Goal: Transaction & Acquisition: Purchase product/service

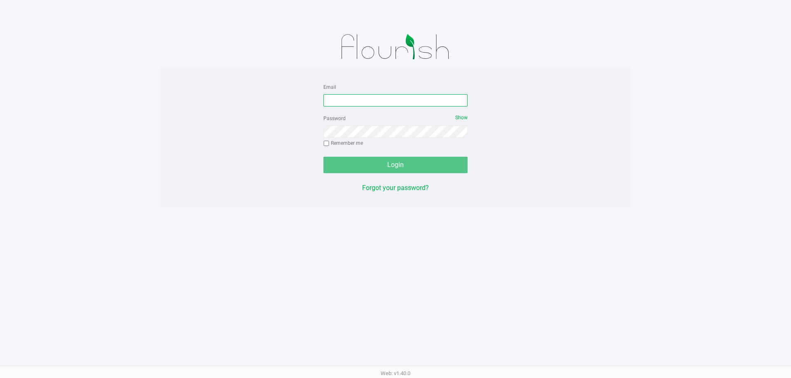
click at [356, 99] on input "Email" at bounding box center [395, 100] width 144 height 12
type input "[PERSON_NAME][EMAIL_ADDRESS][DOMAIN_NAME]"
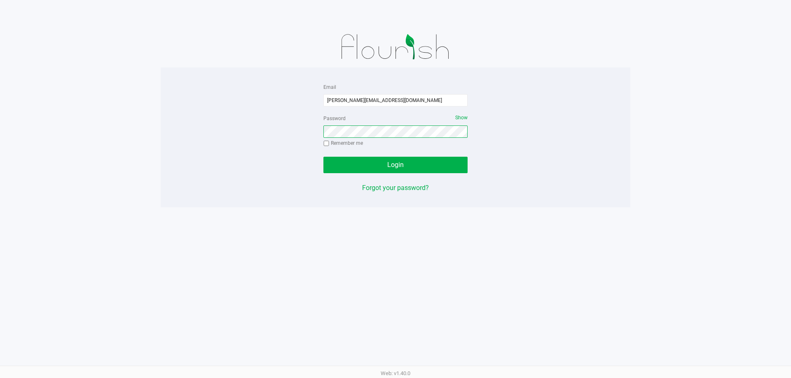
click at [323, 157] on button "Login" at bounding box center [395, 165] width 144 height 16
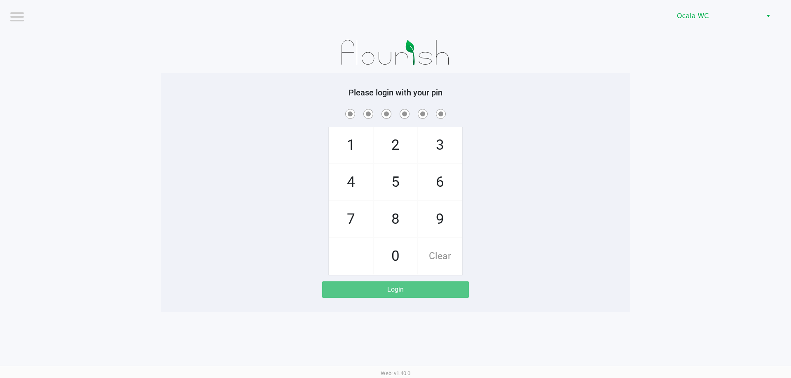
click at [591, 277] on div "Please login with your pin 1 4 7 2 5 8 0 3 6 9 Clear Login" at bounding box center [395, 193] width 469 height 210
checkbox input "true"
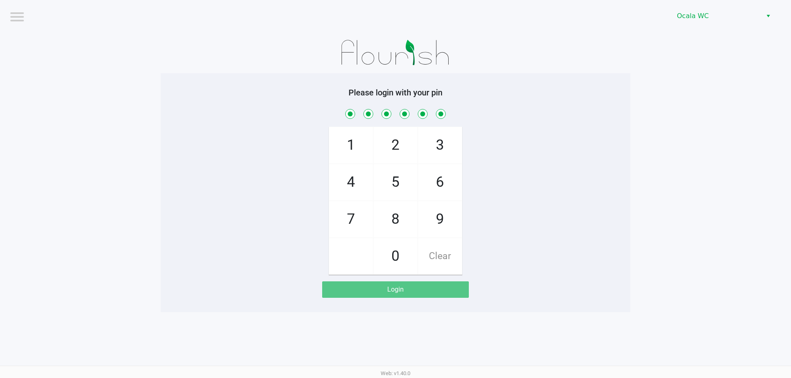
checkbox input "true"
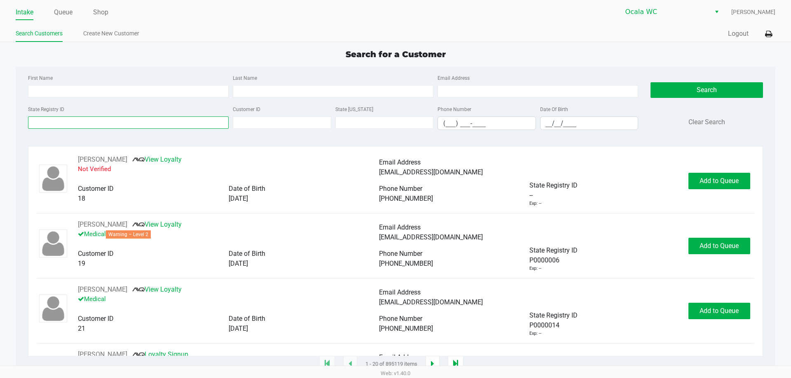
click at [156, 122] on input "State Registry ID" at bounding box center [128, 123] width 201 height 12
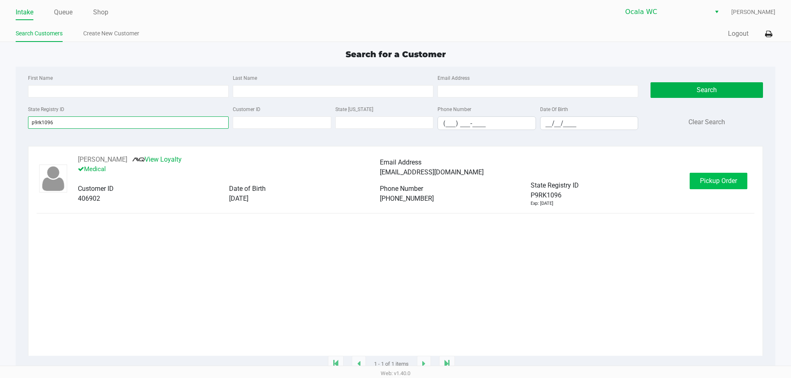
type input "p9rk1096"
click at [724, 176] on button "Pickup Order" at bounding box center [718, 181] width 58 height 16
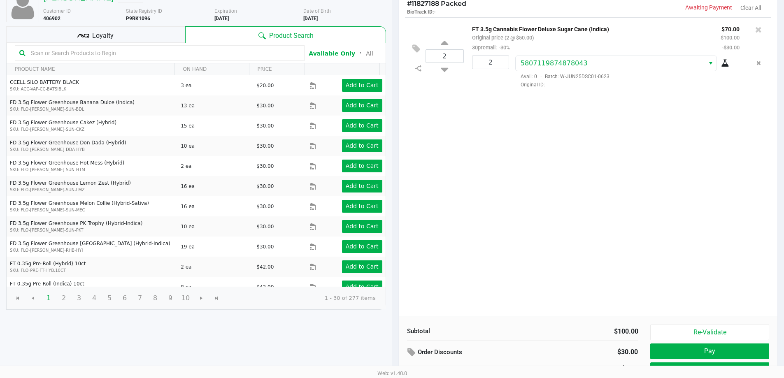
scroll to position [84, 0]
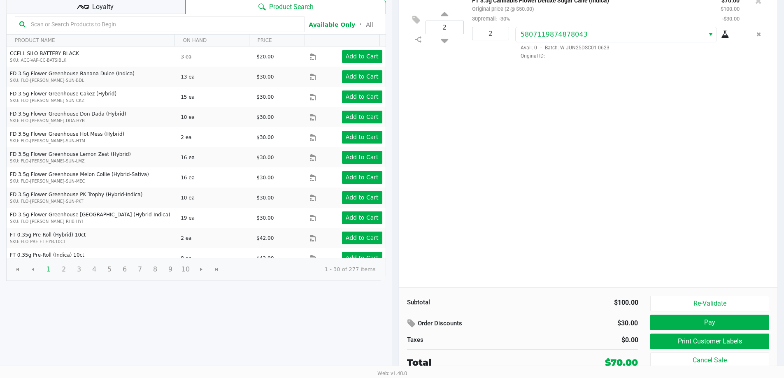
click at [143, 9] on div "Loyalty" at bounding box center [95, 6] width 179 height 16
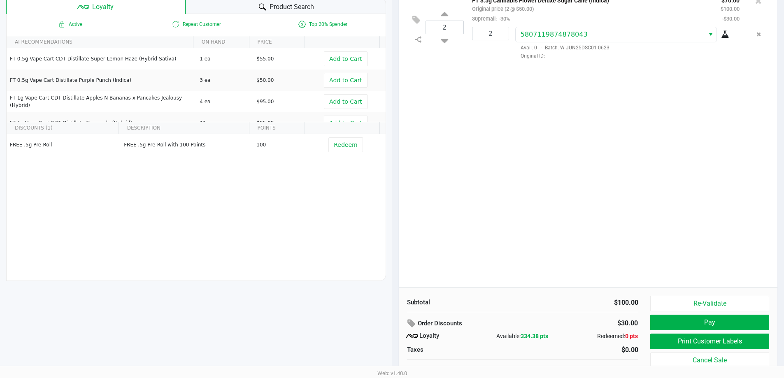
scroll to position [85, 0]
click at [677, 346] on button "Print Customer Labels" at bounding box center [710, 341] width 119 height 16
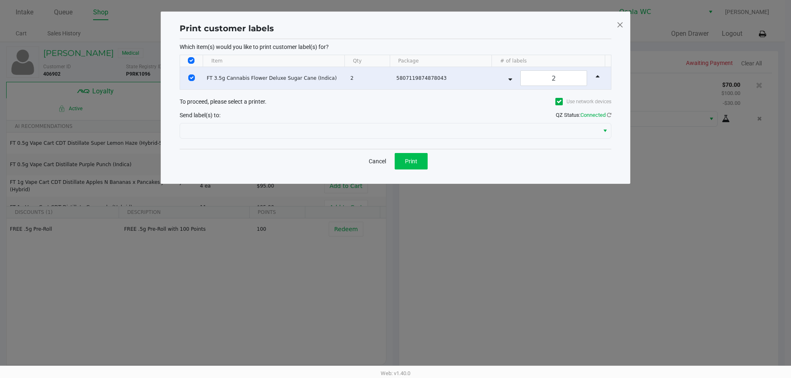
click at [405, 166] on button "Print" at bounding box center [411, 161] width 33 height 16
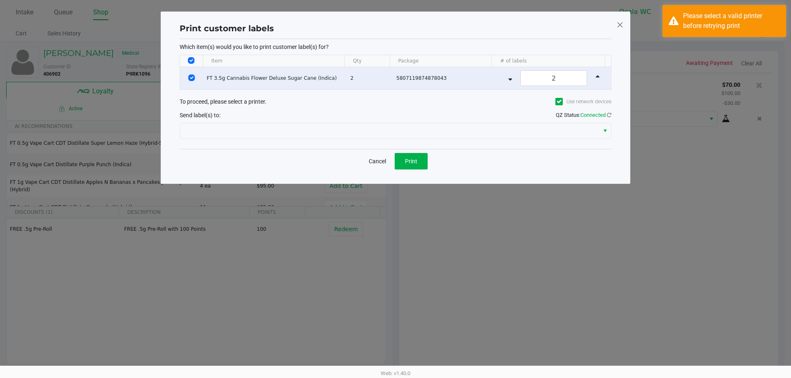
click at [614, 273] on ngb-modal-window "Print customer labels Which item(s) would you like to print customer label(s) f…" at bounding box center [395, 189] width 791 height 378
click at [679, 18] on div "Please select a valid printer before retrying print" at bounding box center [724, 21] width 124 height 32
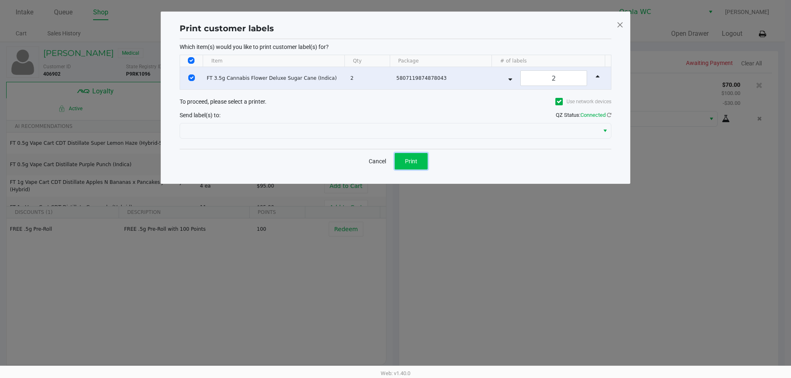
click at [414, 163] on span "Print" at bounding box center [411, 161] width 12 height 7
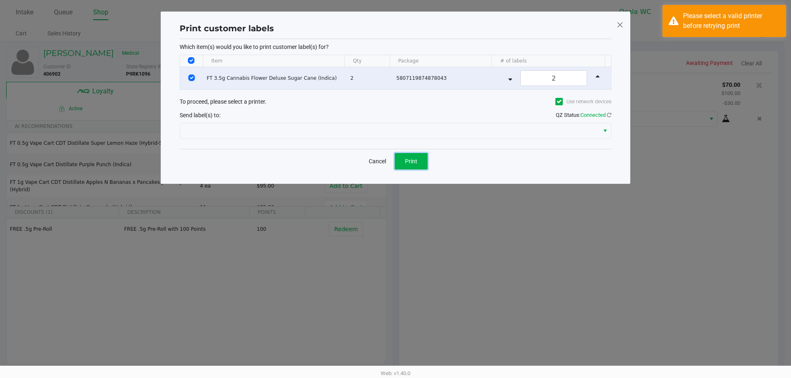
click at [376, 160] on button "Cancel" at bounding box center [377, 161] width 28 height 16
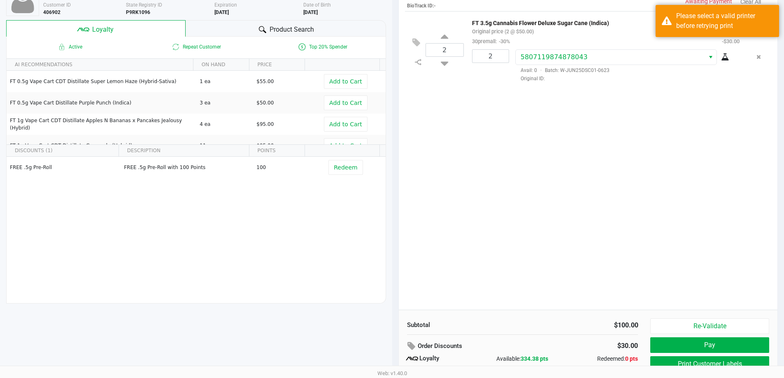
scroll to position [94, 0]
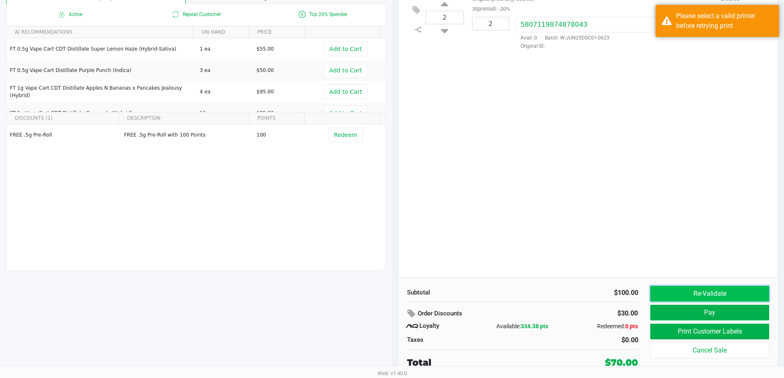
click at [709, 291] on button "Re-Validate" at bounding box center [710, 294] width 119 height 16
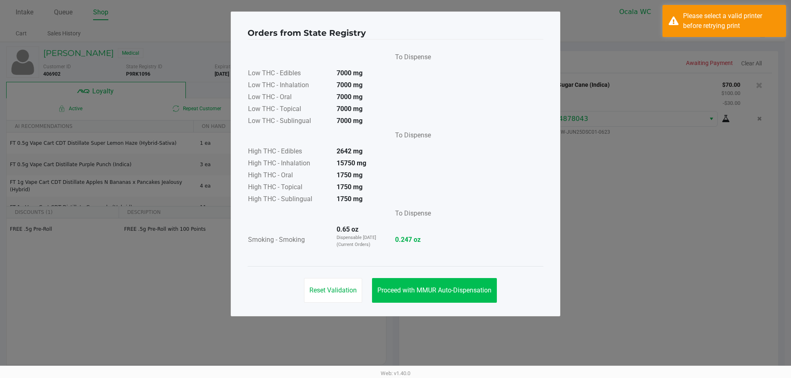
click at [455, 292] on span "Proceed with MMUR Auto-Dispensation" at bounding box center [434, 291] width 114 height 8
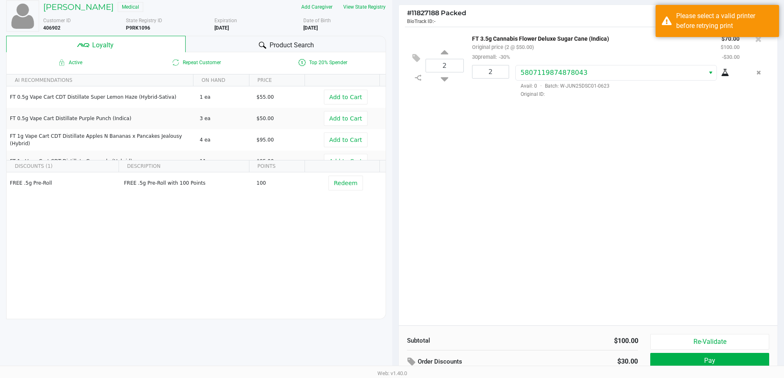
scroll to position [94, 0]
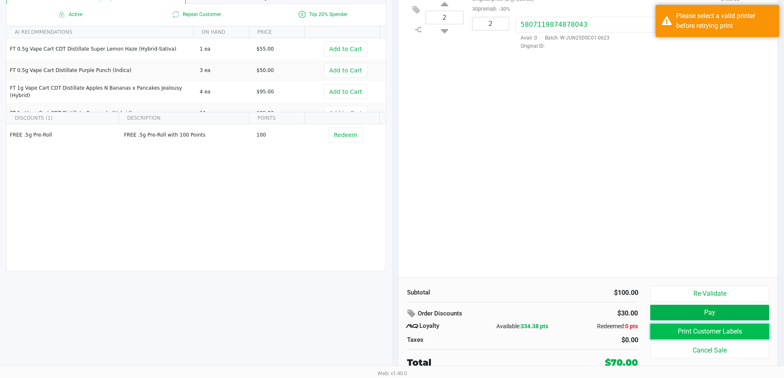
click at [676, 336] on button "Print Customer Labels" at bounding box center [710, 332] width 119 height 16
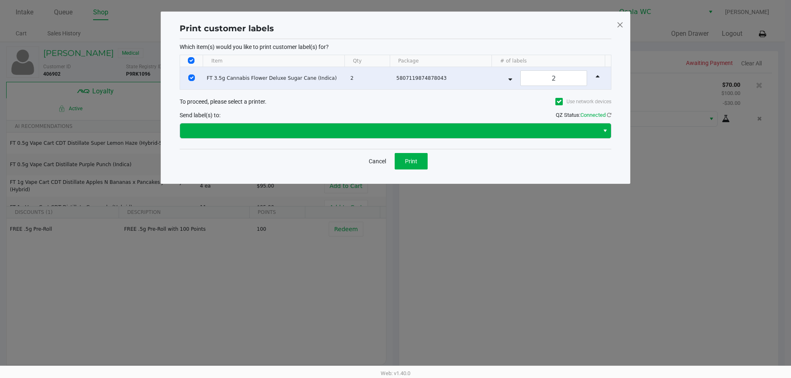
click at [600, 131] on button "Select" at bounding box center [605, 131] width 12 height 15
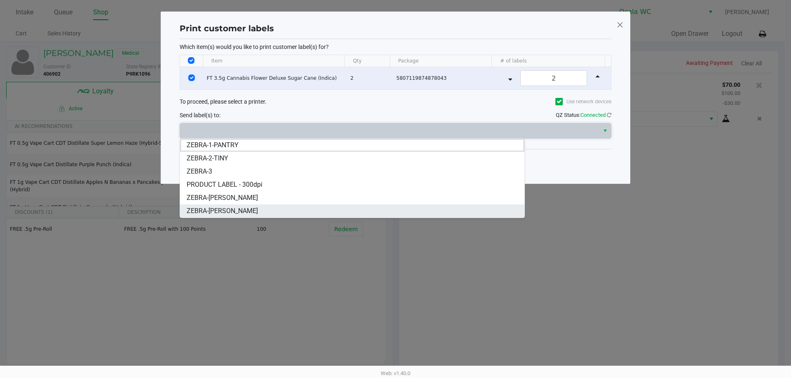
click at [219, 213] on span "ZEBRA-[PERSON_NAME]" at bounding box center [222, 211] width 71 height 10
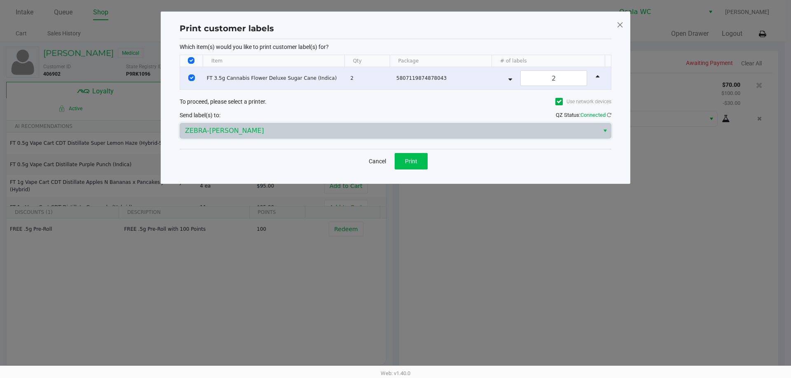
click at [406, 163] on span "Print" at bounding box center [411, 161] width 12 height 7
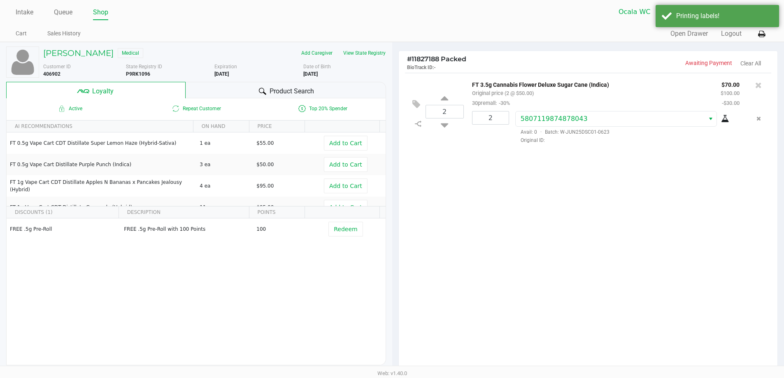
click at [596, 195] on div "2 FT 3.5g Cannabis Flower Deluxe Sugar Cane (Indica) Original price (2 @ $50.00…" at bounding box center [588, 222] width 379 height 299
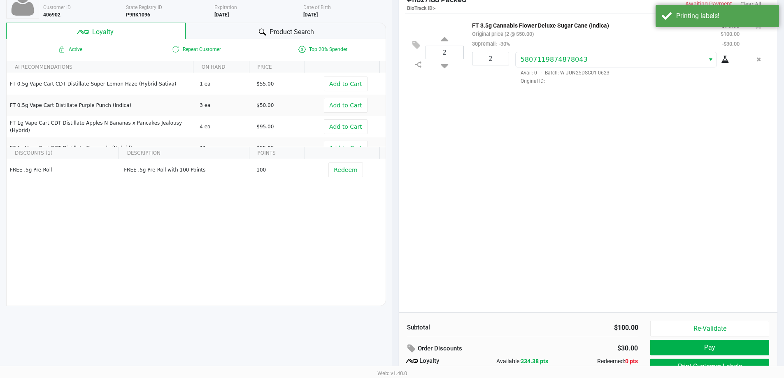
scroll to position [94, 0]
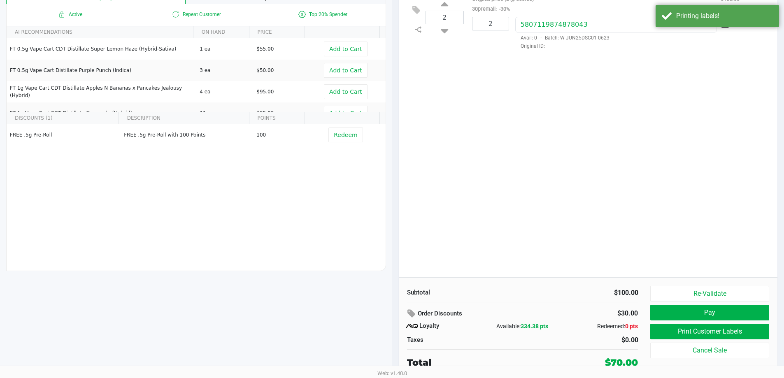
click at [746, 289] on button "Re-Validate" at bounding box center [710, 294] width 119 height 16
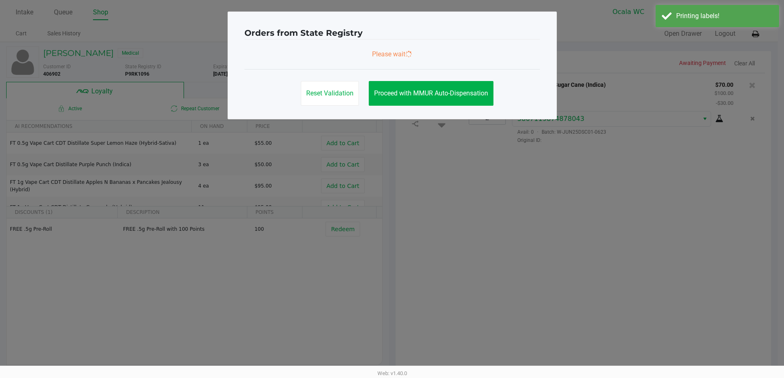
scroll to position [0, 0]
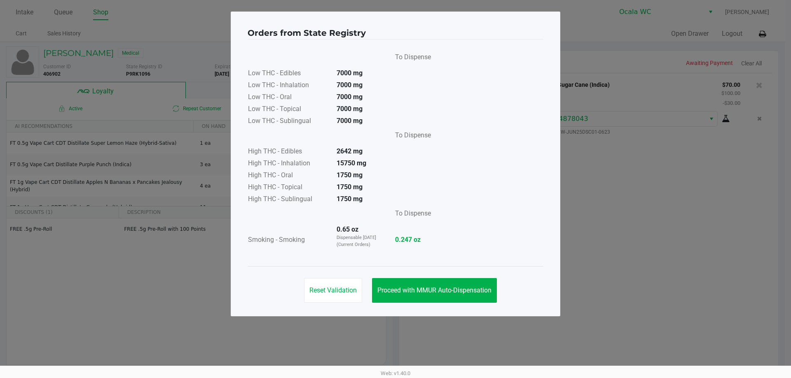
click at [336, 296] on button "Reset Validation" at bounding box center [333, 290] width 58 height 25
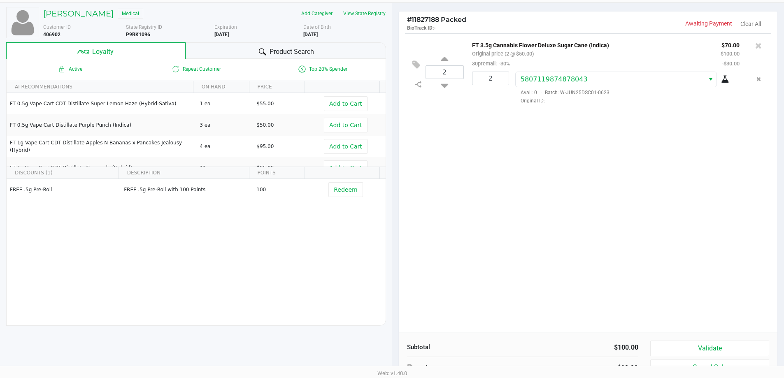
scroll to position [94, 0]
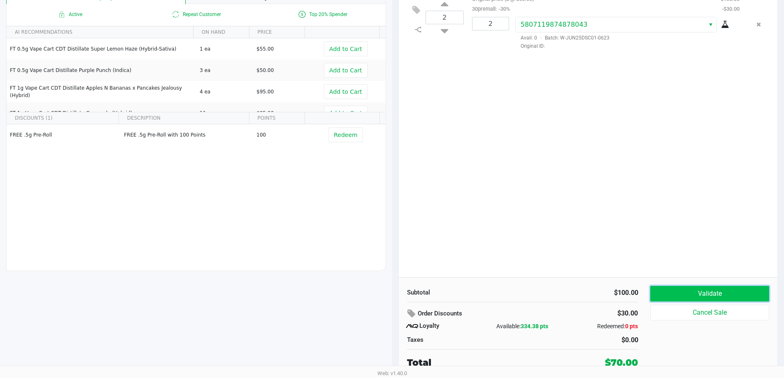
click at [693, 301] on button "Validate" at bounding box center [710, 294] width 119 height 16
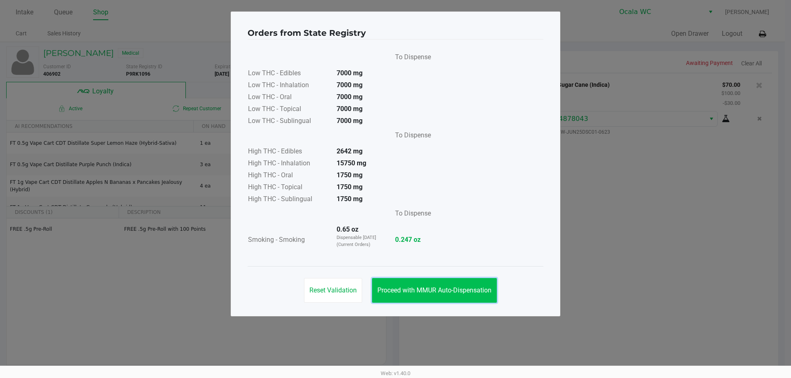
click at [436, 289] on span "Proceed with MMUR Auto-Dispensation" at bounding box center [434, 291] width 114 height 8
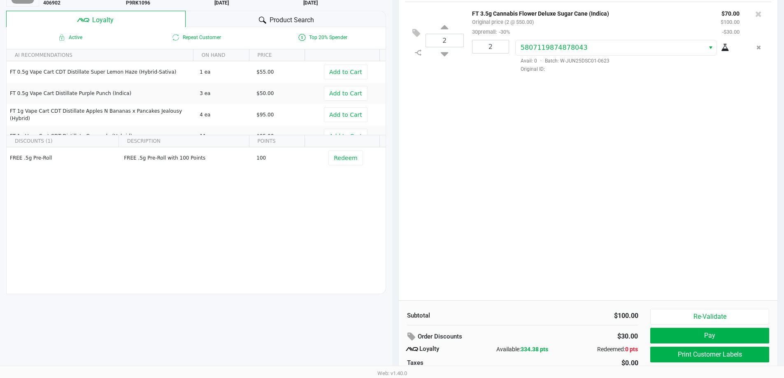
scroll to position [82, 0]
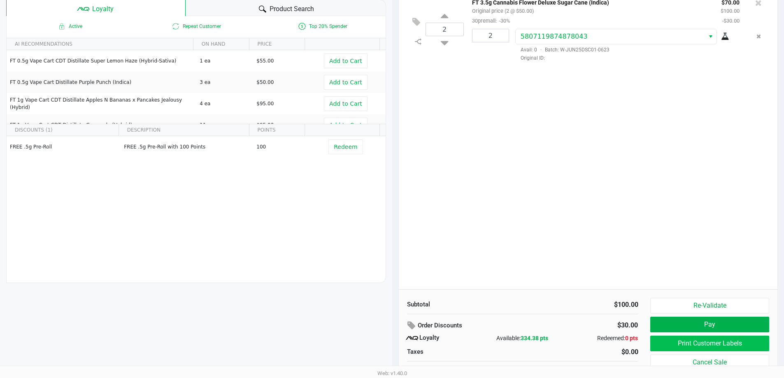
click at [676, 328] on button "Pay" at bounding box center [710, 325] width 119 height 16
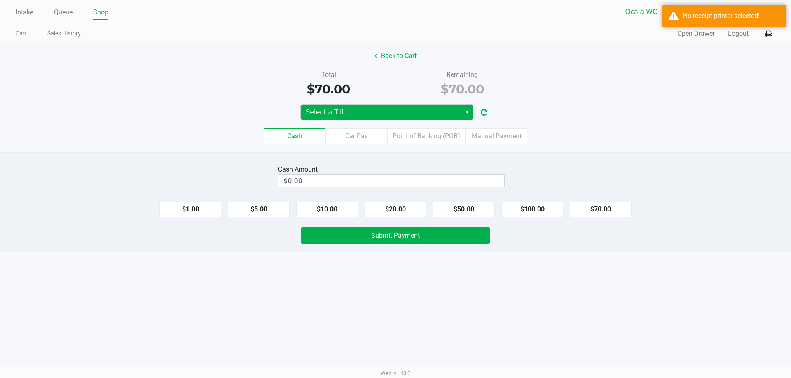
click at [461, 109] on button "Select" at bounding box center [467, 112] width 12 height 15
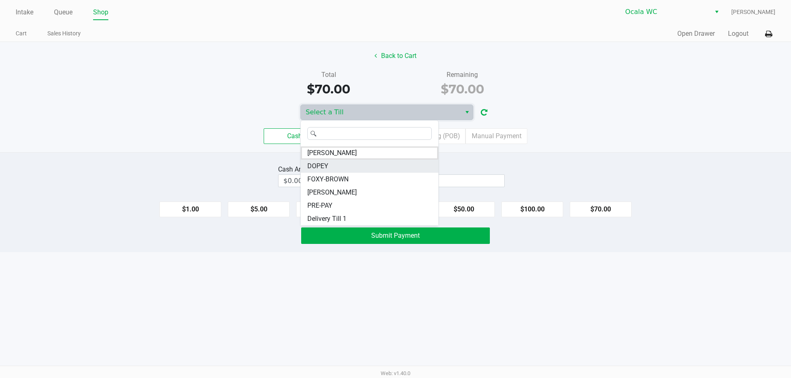
click at [326, 166] on span "DOPEY" at bounding box center [317, 166] width 21 height 10
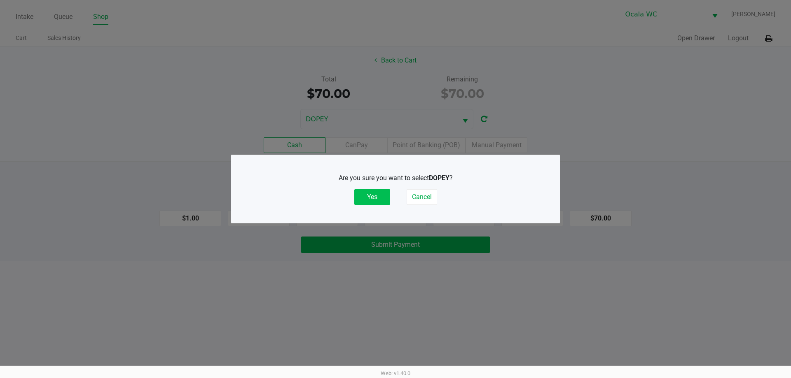
click at [375, 197] on button "Yes" at bounding box center [372, 197] width 36 height 16
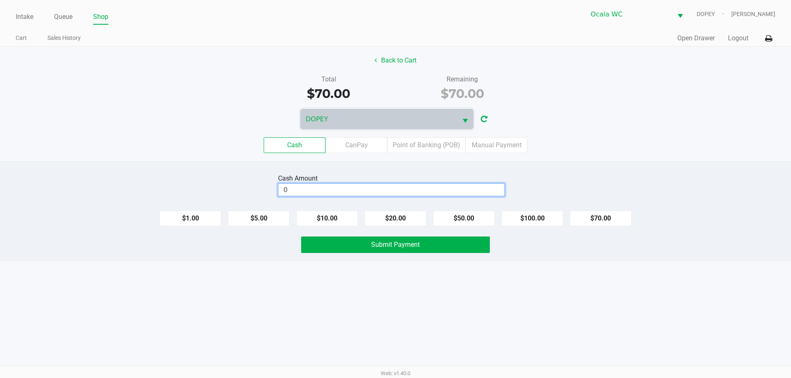
click at [361, 191] on input "0" at bounding box center [391, 190] width 226 height 12
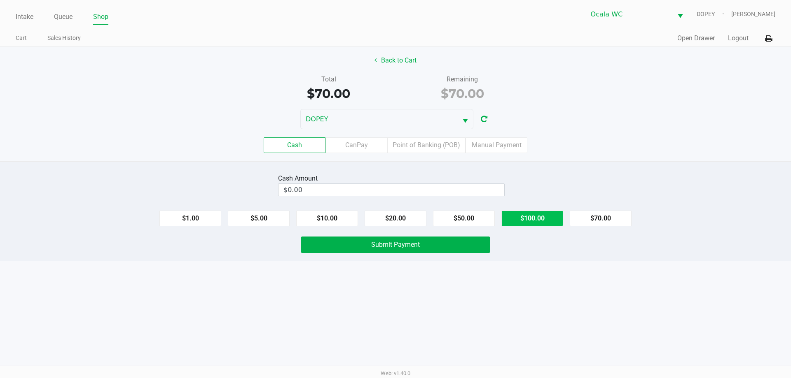
click at [537, 224] on button "$100.00" at bounding box center [532, 219] width 62 height 16
type input "$100.00"
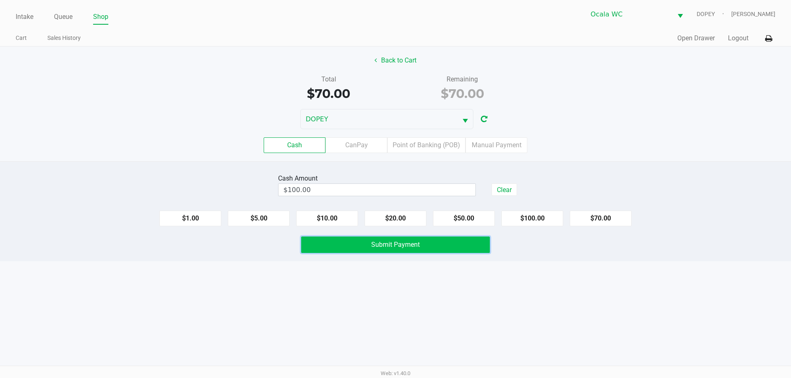
click at [480, 245] on button "Submit Payment" at bounding box center [395, 245] width 189 height 16
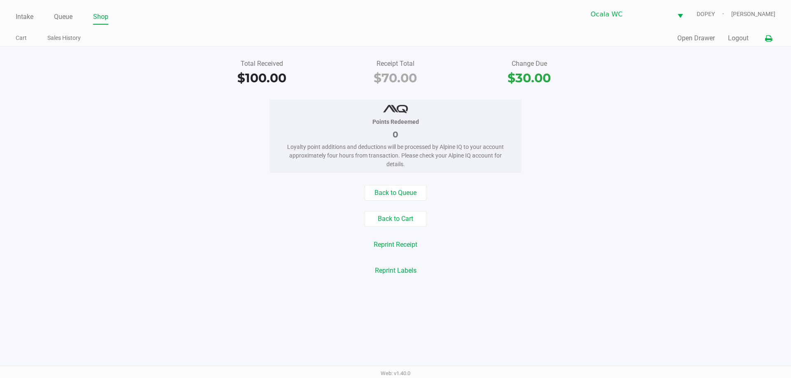
click at [766, 43] on button at bounding box center [768, 38] width 14 height 15
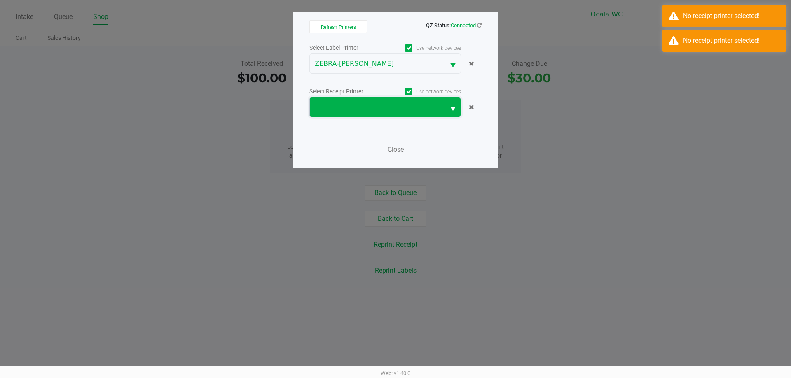
click at [409, 111] on span at bounding box center [377, 108] width 125 height 10
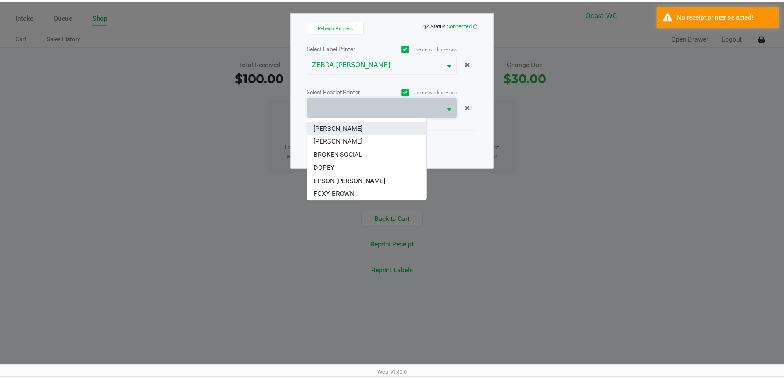
scroll to position [49, 0]
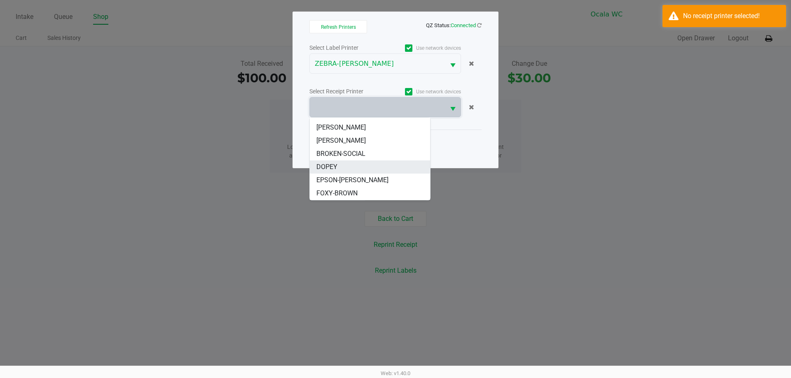
click at [335, 165] on span "DOPEY" at bounding box center [326, 167] width 21 height 10
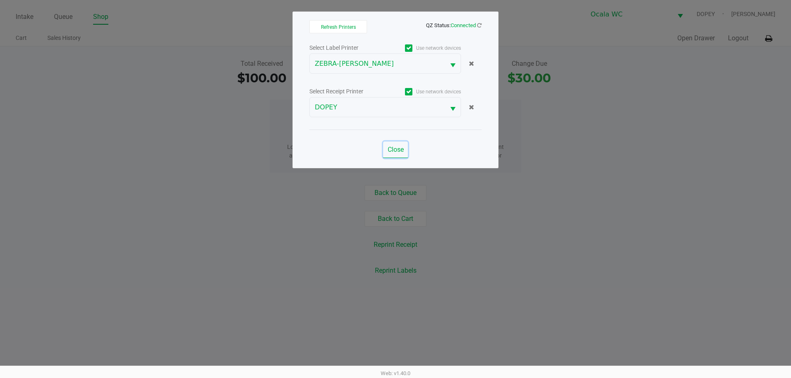
click at [396, 149] on span "Close" at bounding box center [396, 150] width 16 height 8
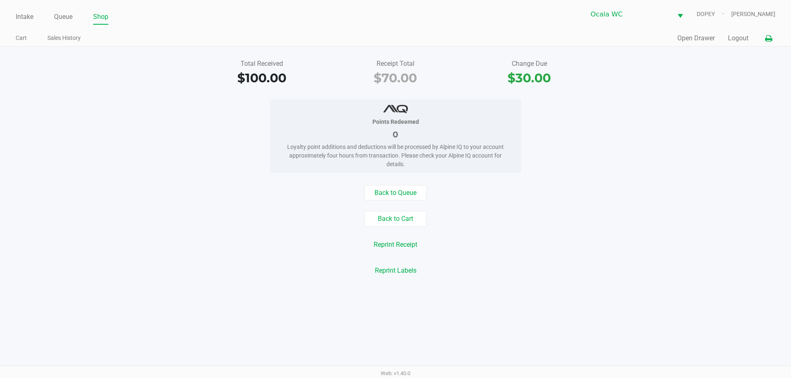
click at [772, 38] on button at bounding box center [768, 38] width 14 height 15
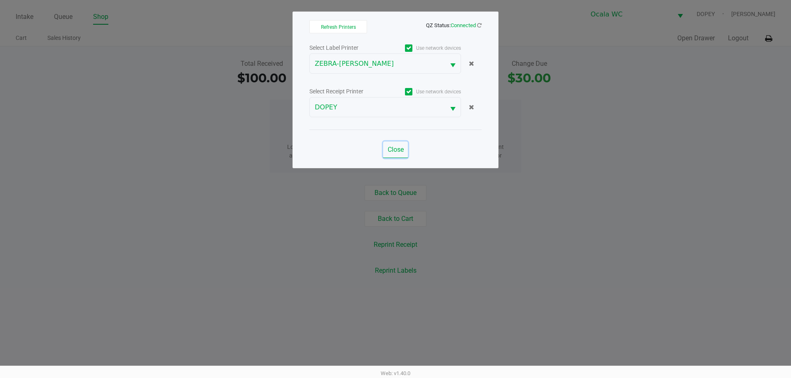
click at [402, 149] on span "Close" at bounding box center [396, 150] width 16 height 8
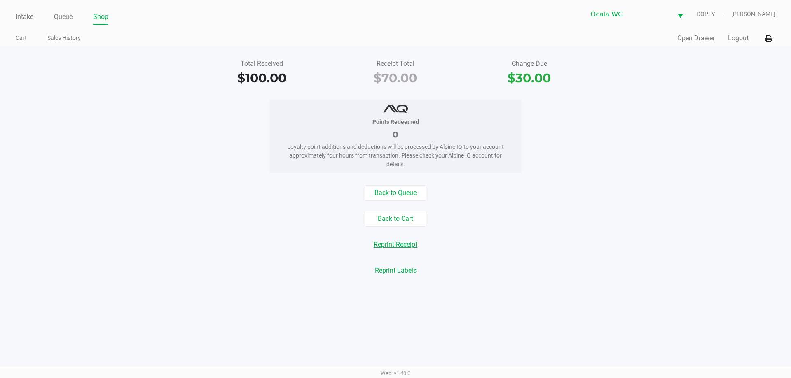
click at [401, 251] on button "Reprint Receipt" at bounding box center [395, 245] width 54 height 16
click at [770, 40] on icon at bounding box center [768, 39] width 7 height 6
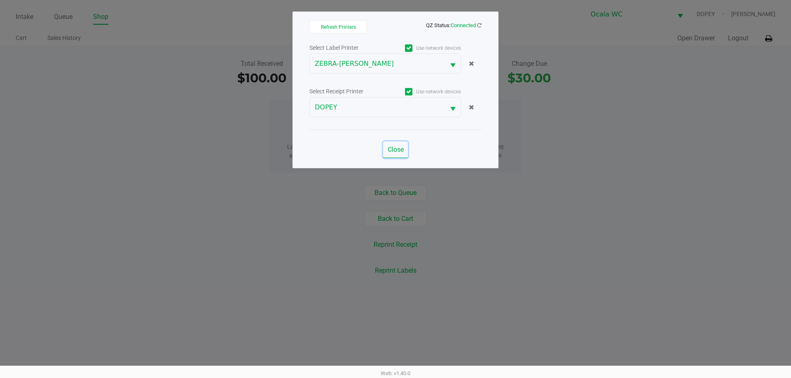
click at [385, 153] on button "Close" at bounding box center [395, 150] width 25 height 16
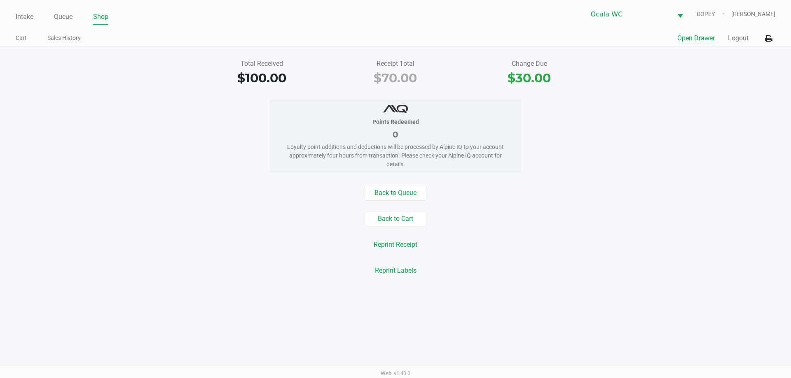
click at [689, 41] on button "Open Drawer" at bounding box center [695, 38] width 37 height 10
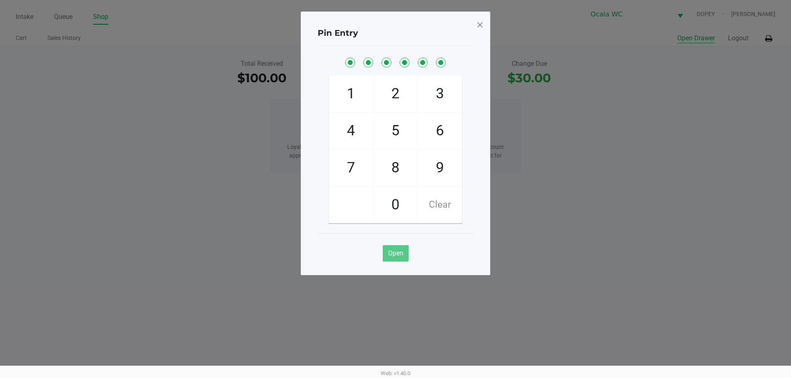
checkbox input "true"
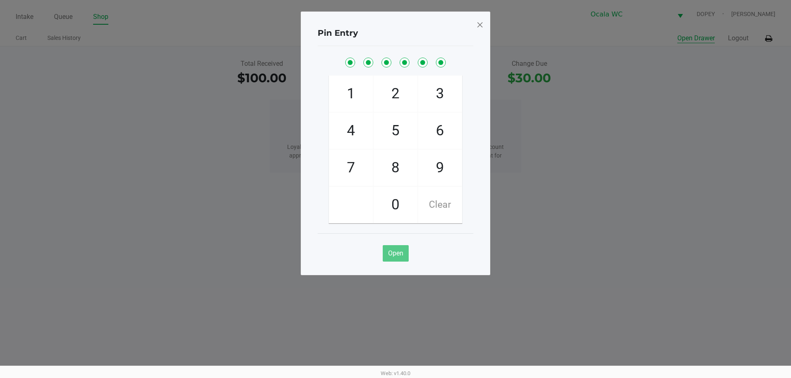
checkbox input "true"
click at [479, 25] on span at bounding box center [479, 24] width 7 height 13
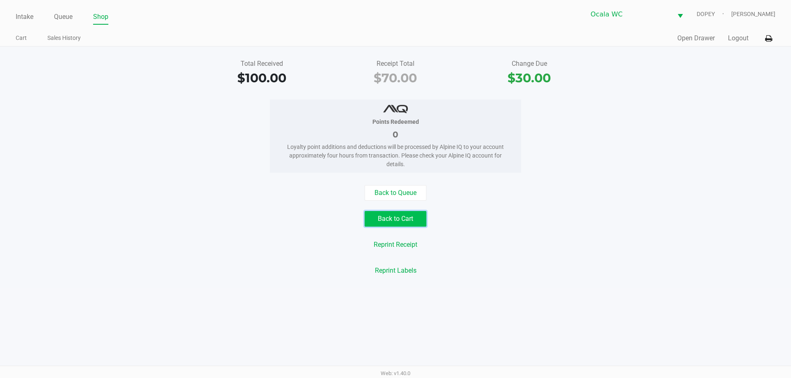
click at [409, 215] on button "Back to Cart" at bounding box center [395, 219] width 62 height 16
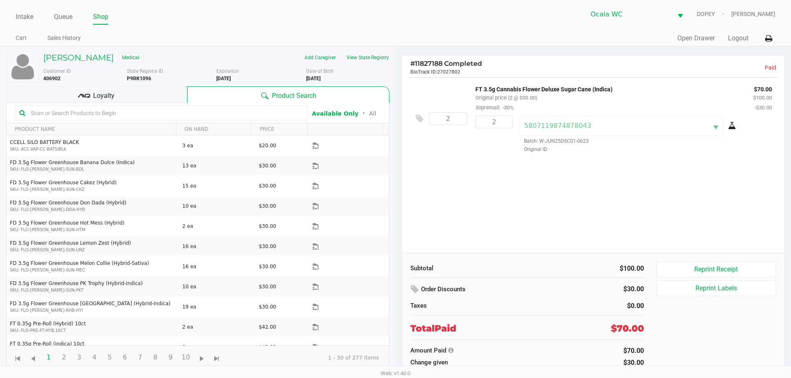
drag, startPoint x: 152, startPoint y: 80, endPoint x: 127, endPoint y: 79, distance: 25.2
click at [127, 79] on div "State Registry ID P9RK1096" at bounding box center [172, 75] width 90 height 15
copy b "P9RK1096"
click at [10, 15] on div "Intake Queue Shop Ocala WC DOPEY [PERSON_NAME] Cart Sales History Quick Sale Op…" at bounding box center [395, 23] width 791 height 47
click at [30, 19] on link "Intake" at bounding box center [25, 17] width 18 height 12
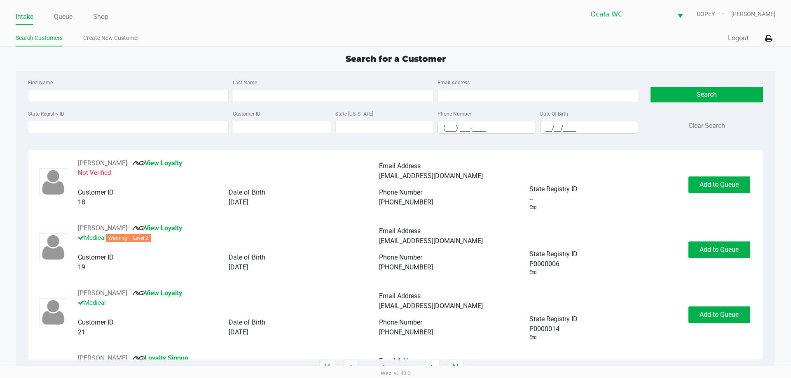
click at [269, 33] on ul "Search Customers Create New Customer" at bounding box center [206, 39] width 380 height 14
click at [176, 128] on input "State Registry ID" at bounding box center [128, 127] width 201 height 12
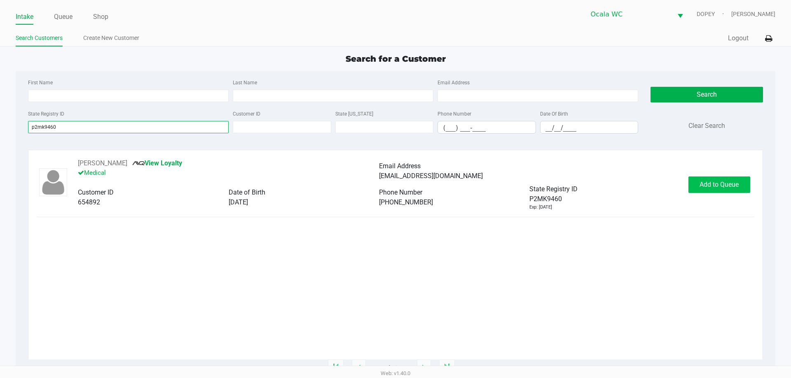
type input "p2mk9460"
click at [714, 187] on span "Add to Queue" at bounding box center [718, 185] width 39 height 8
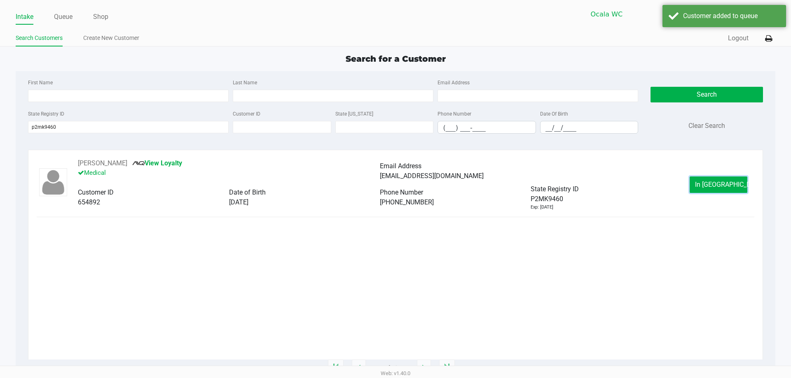
click at [714, 187] on span "In [GEOGRAPHIC_DATA]" at bounding box center [729, 185] width 69 height 8
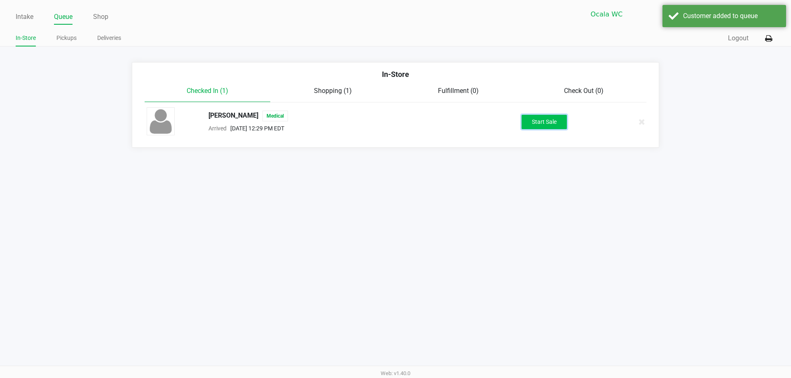
click at [547, 121] on button "Start Sale" at bounding box center [543, 122] width 45 height 14
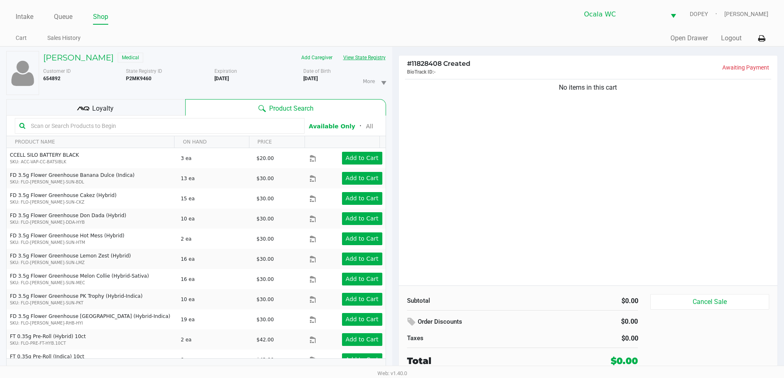
click at [371, 56] on button "View State Registry" at bounding box center [362, 57] width 48 height 13
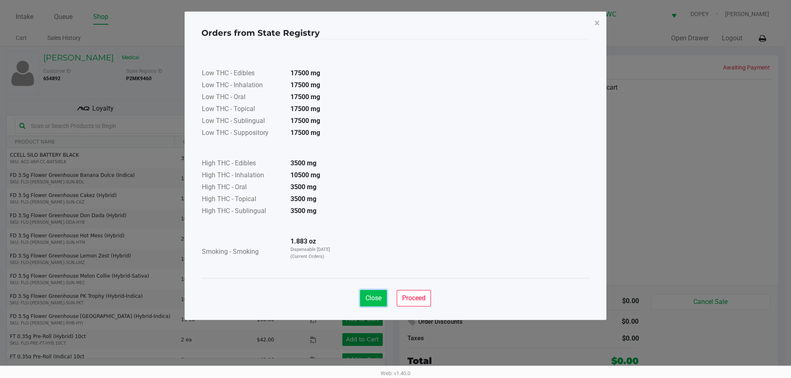
click at [380, 298] on span "Close" at bounding box center [373, 298] width 16 height 8
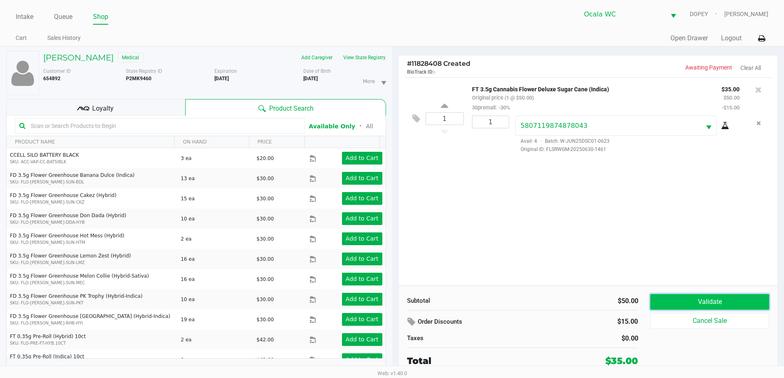
click at [721, 301] on button "Validate" at bounding box center [710, 302] width 119 height 16
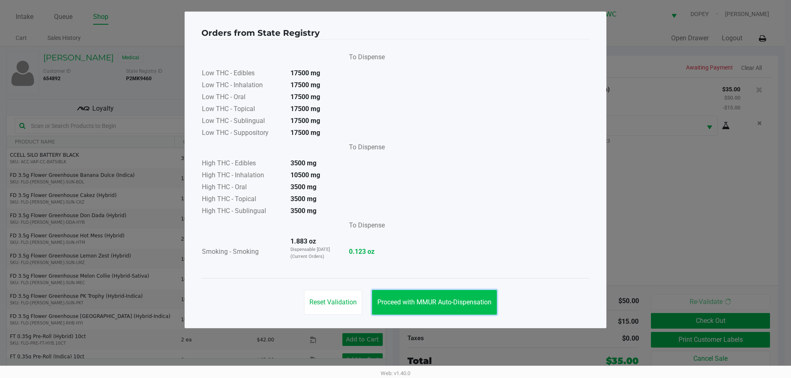
click at [482, 300] on span "Proceed with MMUR Auto-Dispensation" at bounding box center [434, 303] width 114 height 8
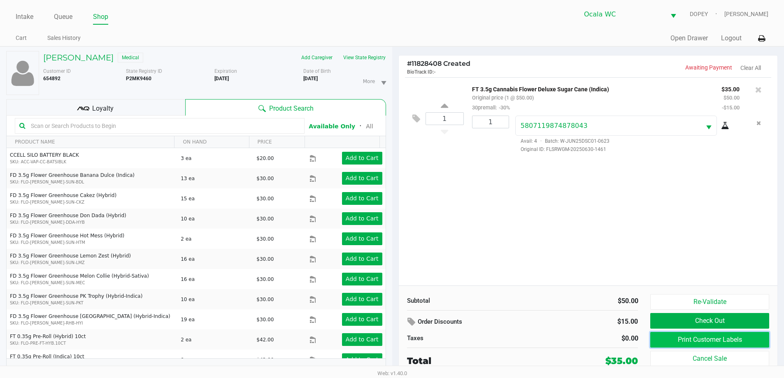
click at [687, 343] on button "Print Customer Labels" at bounding box center [710, 340] width 119 height 16
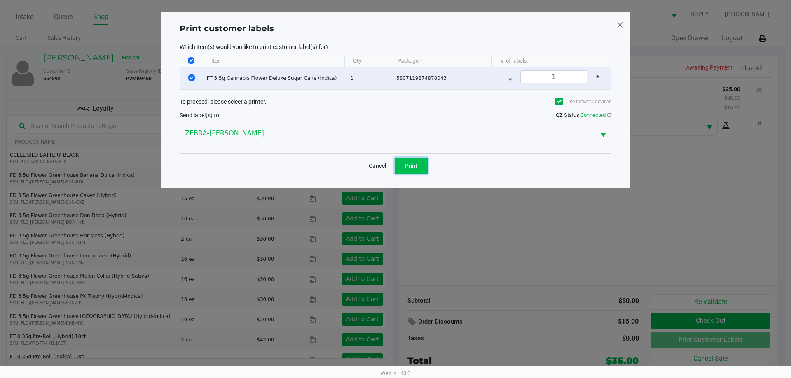
click at [406, 168] on span "Print" at bounding box center [411, 166] width 12 height 7
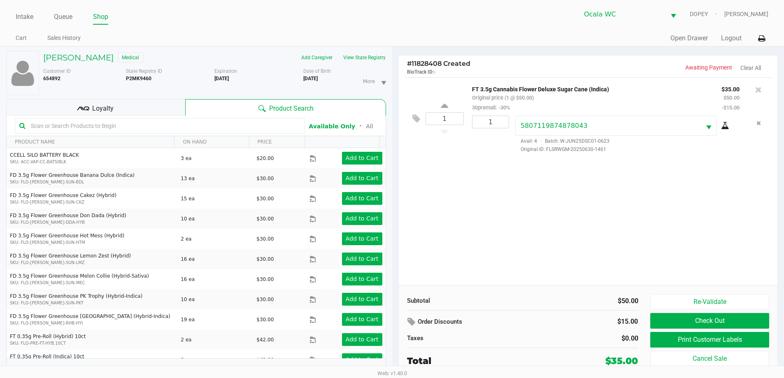
scroll to position [9, 0]
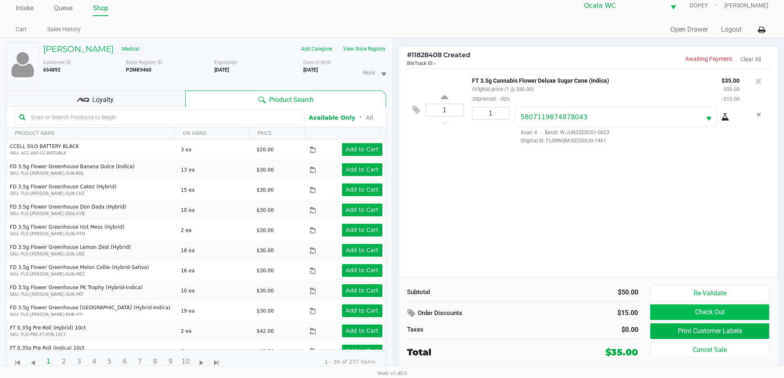
click at [753, 320] on button "Check Out" at bounding box center [710, 313] width 119 height 16
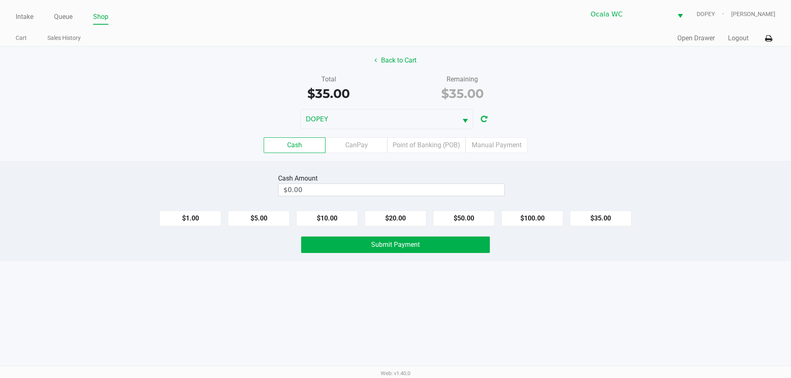
click at [645, 194] on div "Cash Amount $0.00" at bounding box center [395, 185] width 803 height 26
click at [481, 193] on input "$0.00" at bounding box center [391, 190] width 226 height 12
click at [614, 224] on button "$35.00" at bounding box center [601, 219] width 62 height 16
type input "$35.00"
click at [460, 251] on button "Submit Payment" at bounding box center [395, 245] width 189 height 16
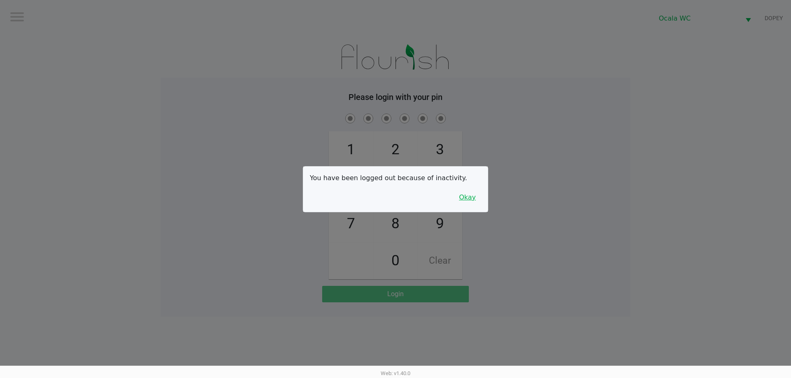
click at [468, 197] on button "Okay" at bounding box center [467, 198] width 28 height 16
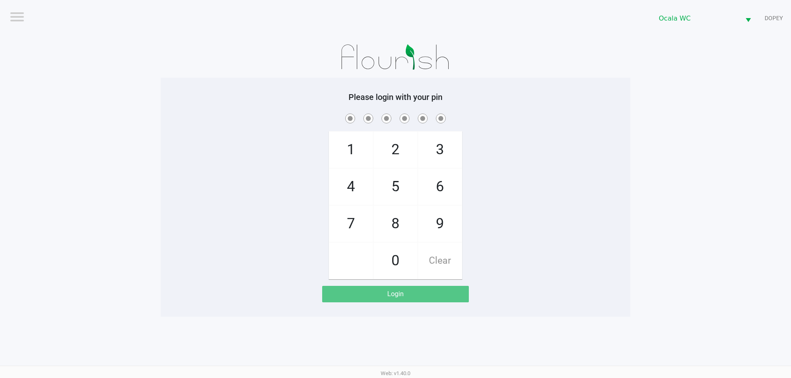
click at [502, 187] on div "1 4 7 2 5 8 0 3 6 9 Clear" at bounding box center [395, 196] width 469 height 168
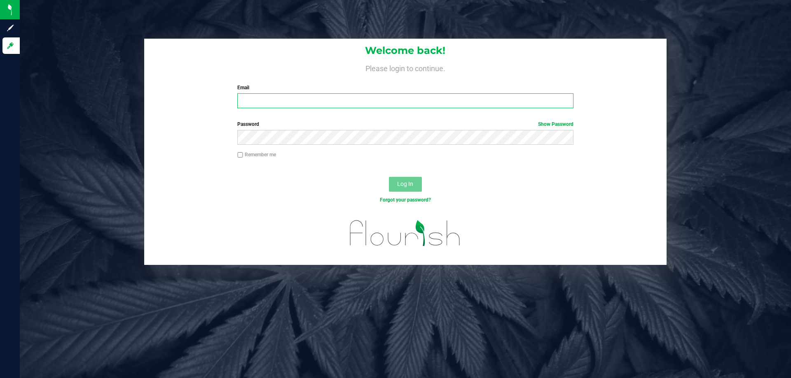
click at [295, 97] on input "Email" at bounding box center [405, 100] width 336 height 15
type input "[PERSON_NAME][EMAIL_ADDRESS][DOMAIN_NAME]"
click at [315, 146] on div "Password Show Password" at bounding box center [405, 136] width 522 height 30
click at [313, 147] on div "Password Show Password" at bounding box center [405, 136] width 522 height 30
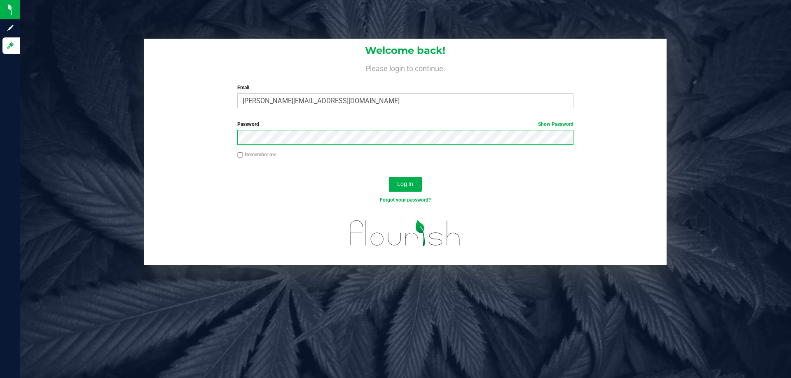
click at [389, 177] on button "Log In" at bounding box center [405, 184] width 33 height 15
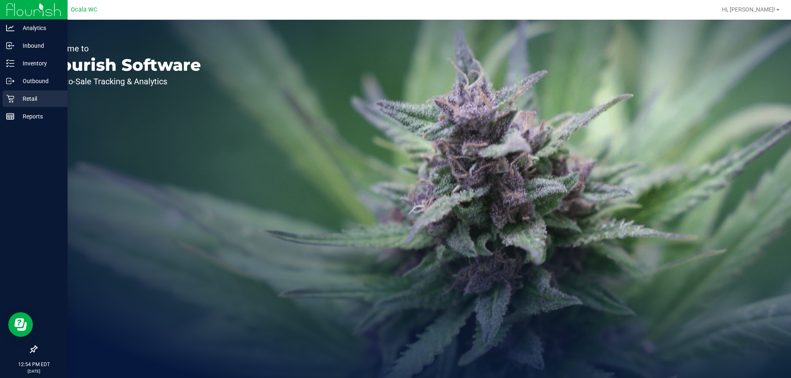
click at [19, 107] on div "Retail" at bounding box center [34, 99] width 65 height 16
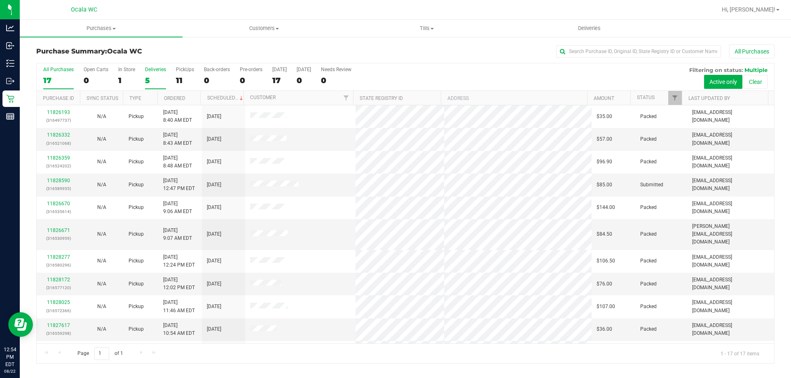
click at [157, 77] on div "5" at bounding box center [155, 80] width 21 height 9
click at [0, 0] on input "Deliveries 5" at bounding box center [0, 0] width 0 height 0
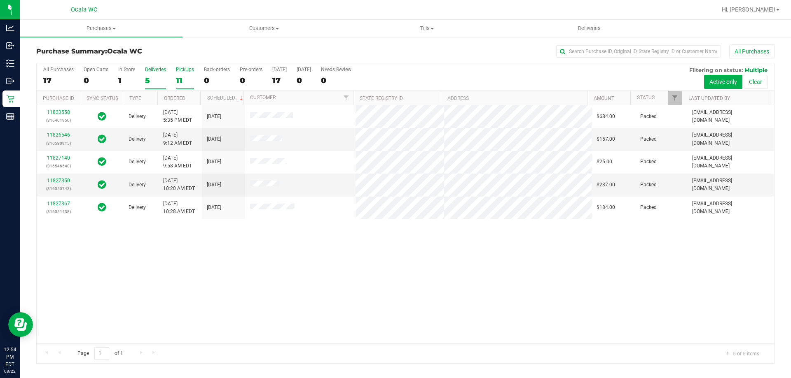
click at [181, 78] on div "11" at bounding box center [185, 80] width 18 height 9
click at [0, 0] on input "PickUps 11" at bounding box center [0, 0] width 0 height 0
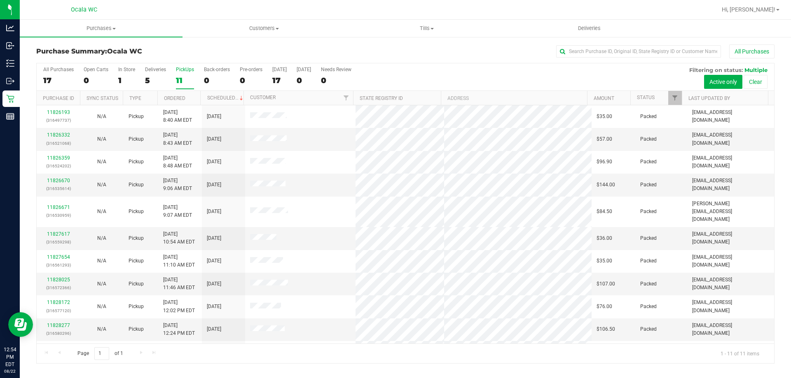
click at [296, 47] on div "All Purchases" at bounding box center [528, 51] width 492 height 14
click at [488, 37] on div "Purchase Summary: Ocala WC All Purchases All Purchases 17 Open Carts 0 In Store…" at bounding box center [405, 204] width 771 height 336
